Goal: Task Accomplishment & Management: Use online tool/utility

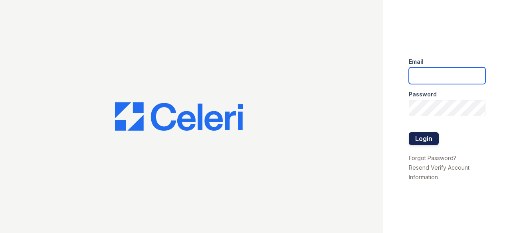
type input "[EMAIL_ADDRESS][DOMAIN_NAME]"
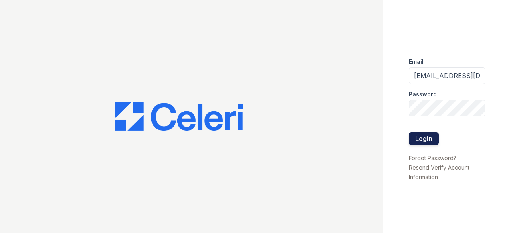
click at [415, 140] on button "Login" at bounding box center [423, 138] width 30 height 13
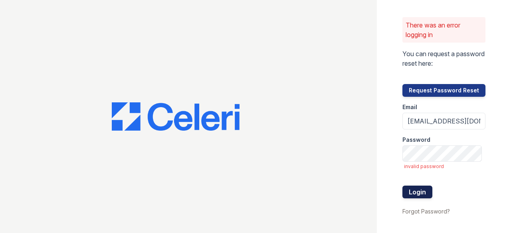
click at [411, 193] on button "Login" at bounding box center [417, 192] width 30 height 13
